Goal: Transaction & Acquisition: Purchase product/service

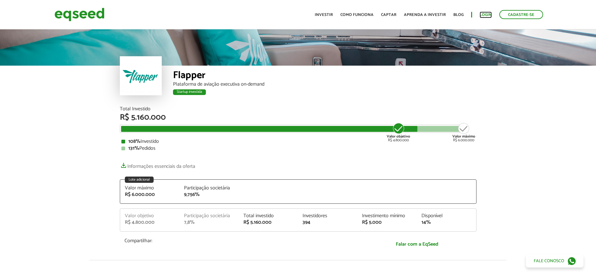
drag, startPoint x: 0, startPoint y: 0, endPoint x: 485, endPoint y: 13, distance: 485.4
click at [485, 13] on link "Login" at bounding box center [486, 15] width 12 height 4
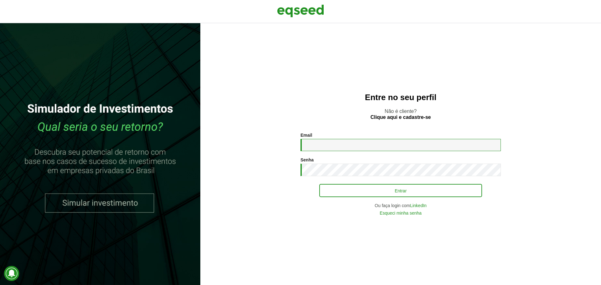
type input "**********"
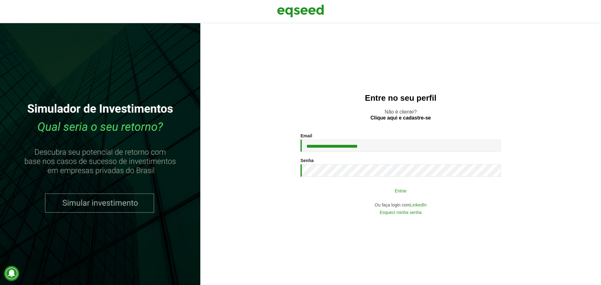
click at [369, 193] on button "Entrar" at bounding box center [400, 191] width 163 height 12
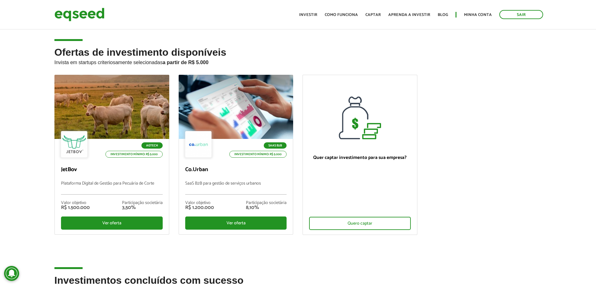
click at [515, 170] on ul "Agtech Investimento mínimo: R$ 5.000 JetBov Plataforma Digital de Gestão para P…" at bounding box center [298, 160] width 497 height 171
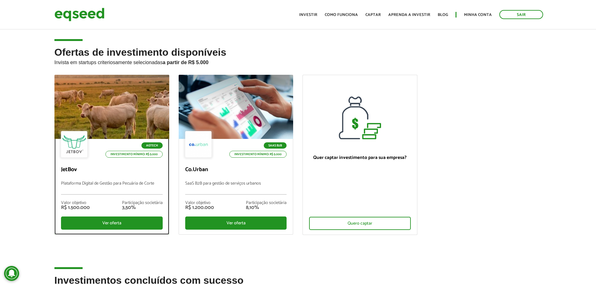
click at [104, 205] on div "Valor objetivo R$ 1.500.000 Participação societária 3,50%" at bounding box center [112, 206] width 102 height 22
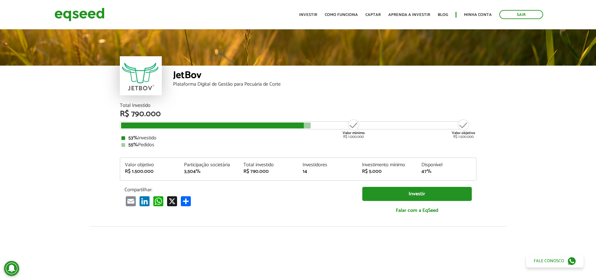
click at [524, 158] on article "JetBov Plataforma Digital de Gestão para Pecuária de Corte Total Investido R$ 7…" at bounding box center [298, 234] width 596 height 412
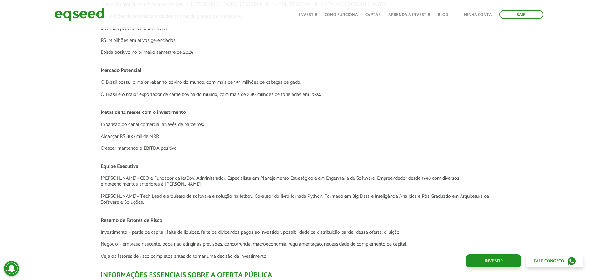
scroll to position [1320, 0]
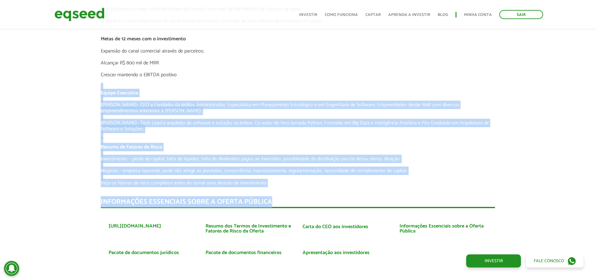
drag, startPoint x: 86, startPoint y: 89, endPoint x: 341, endPoint y: 190, distance: 274.3
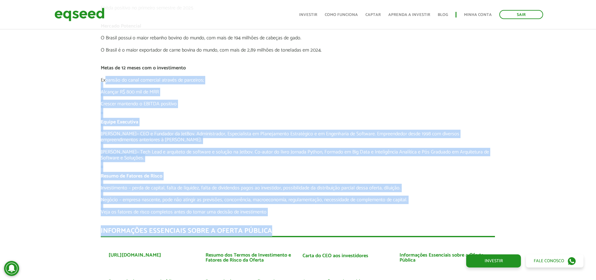
scroll to position [1289, 0]
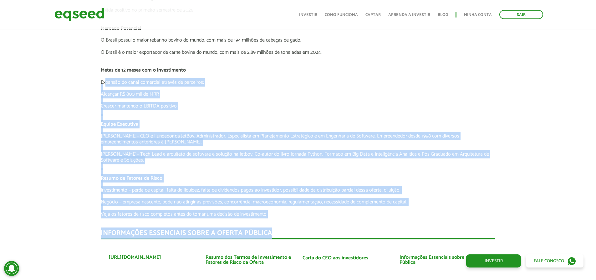
drag, startPoint x: 321, startPoint y: 197, endPoint x: 112, endPoint y: 83, distance: 237.5
click at [161, 85] on p "Expansão do canal comercial através de parceiros;" at bounding box center [298, 83] width 394 height 6
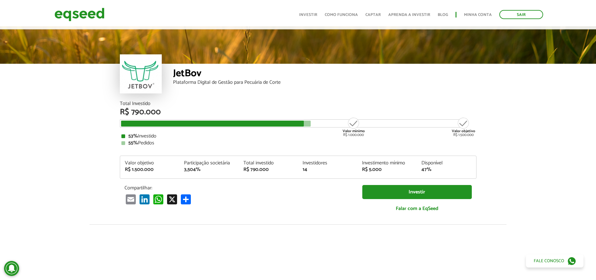
scroll to position [0, 0]
